Goal: Task Accomplishment & Management: Use online tool/utility

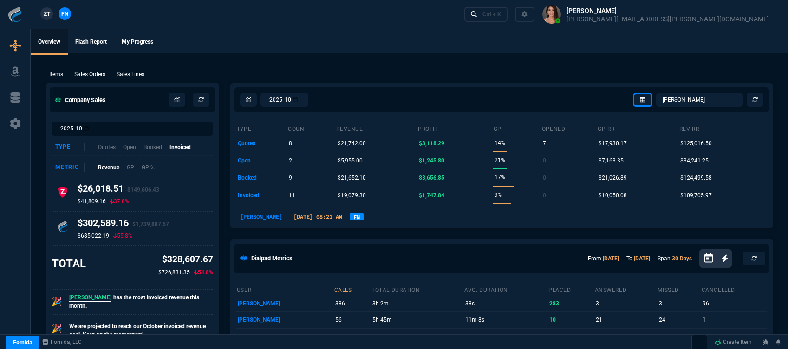
select select "12: [PERSON_NAME]"
click at [508, 18] on link "Ctrl + K" at bounding box center [487, 14] width 44 height 14
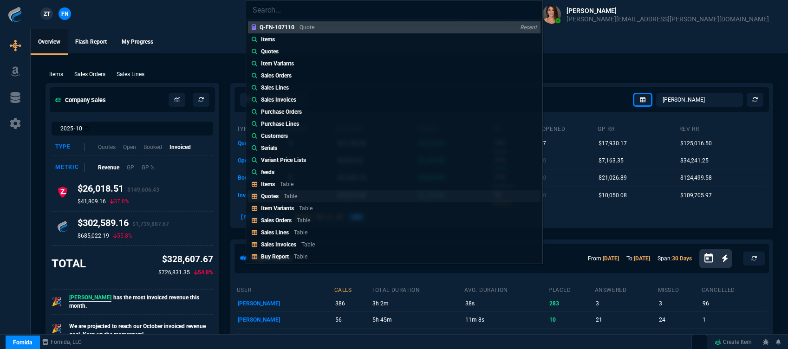
click at [326, 200] on link "Quotes Table" at bounding box center [394, 196] width 293 height 12
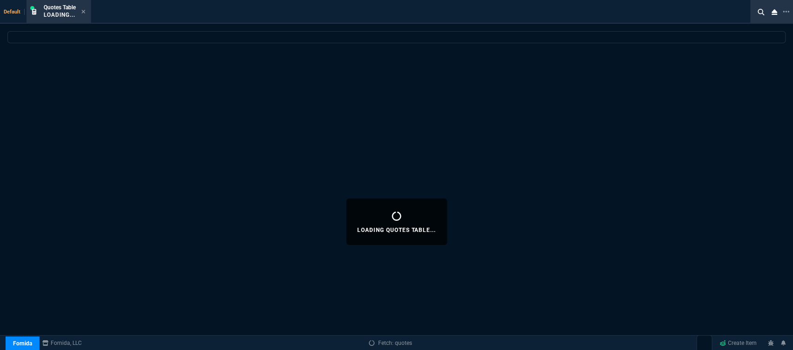
select select
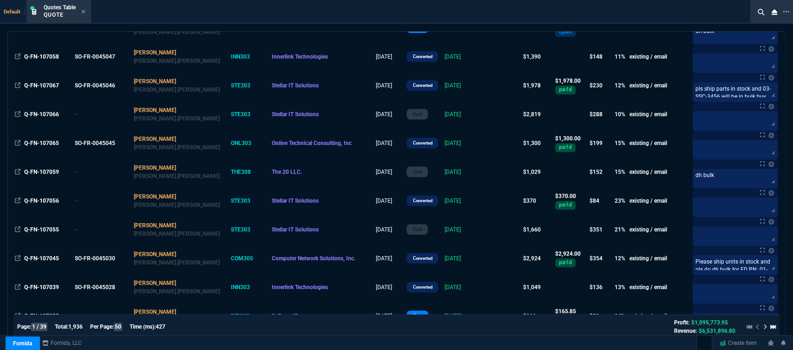
scroll to position [516, 0]
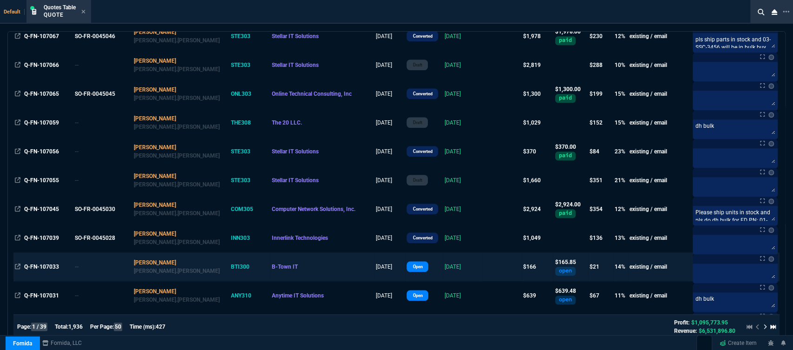
click at [483, 270] on td at bounding box center [502, 266] width 39 height 29
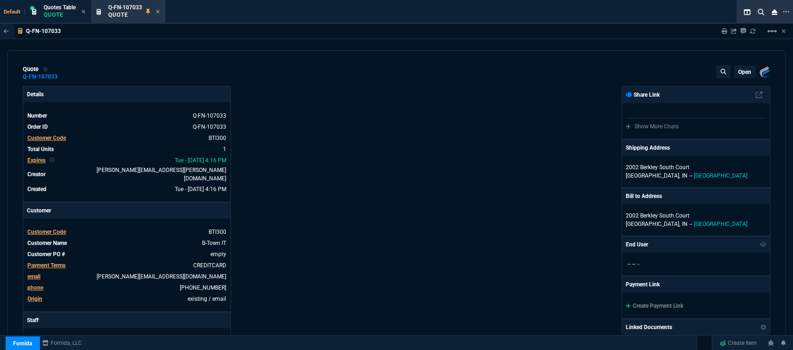
type input "18"
type input "28"
type input "215"
click at [745, 71] on p "open" at bounding box center [744, 71] width 13 height 7
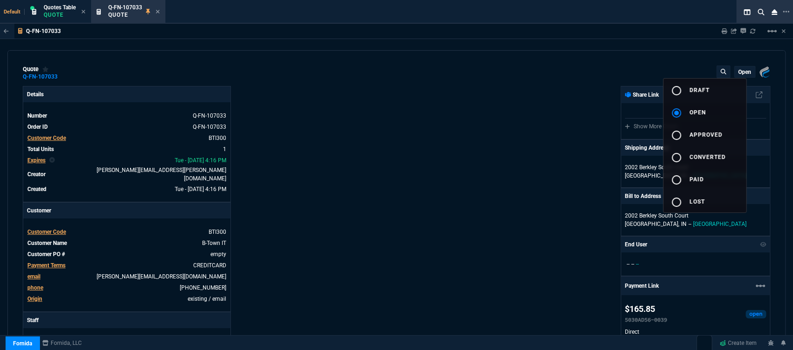
type input "28"
click at [717, 87] on button "radio_button_unchecked draft" at bounding box center [704, 90] width 83 height 22
type input "18"
type input "28"
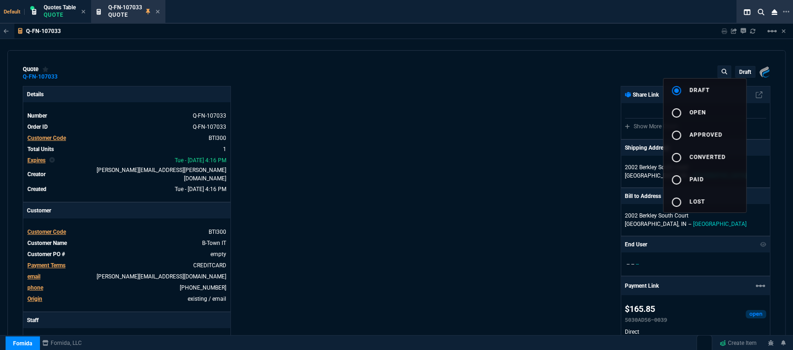
click at [158, 11] on div at bounding box center [396, 175] width 793 height 350
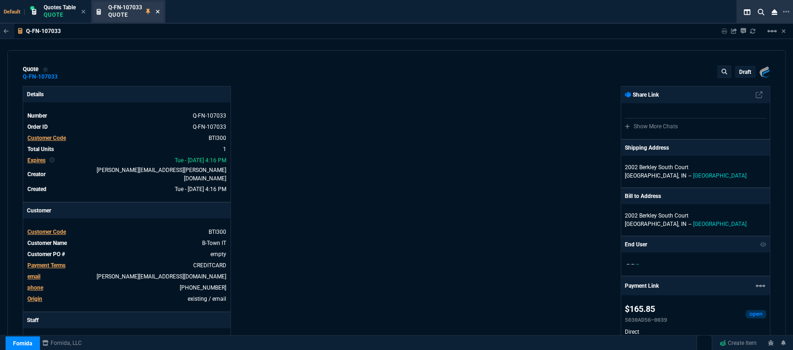
click at [158, 11] on icon at bounding box center [158, 12] width 4 height 4
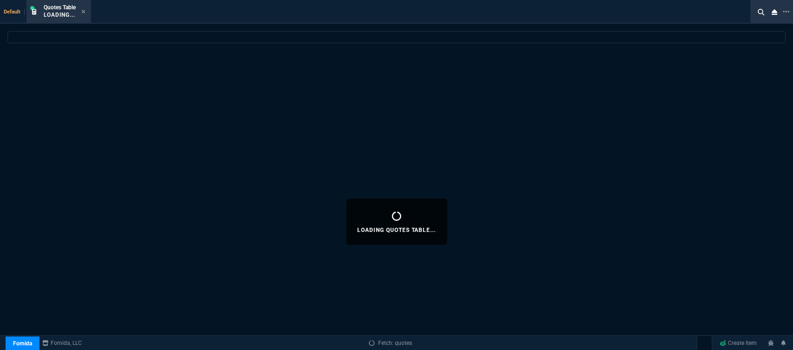
select select
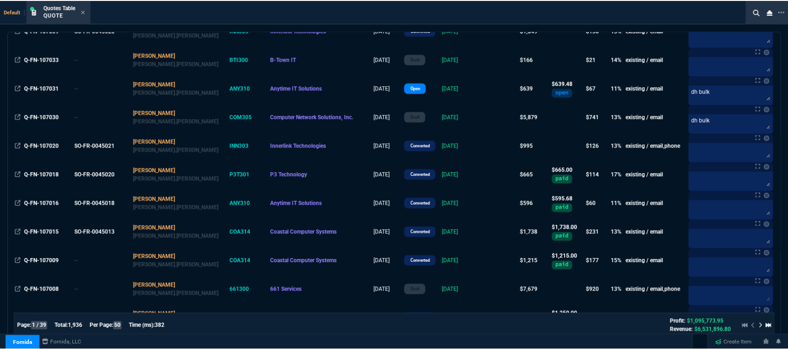
scroll to position [774, 0]
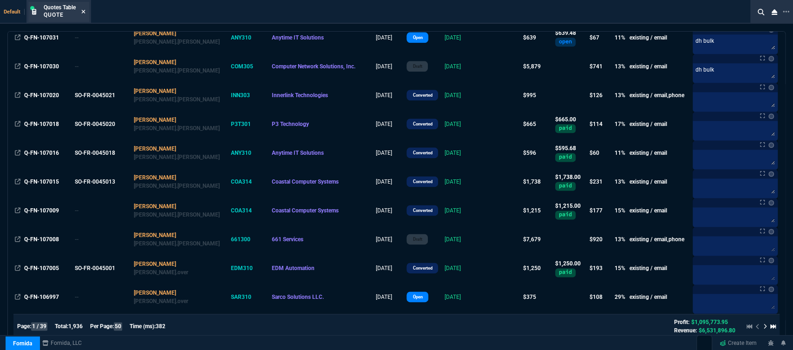
click at [83, 11] on icon at bounding box center [84, 12] width 4 height 4
